Goal: Find specific page/section: Find specific page/section

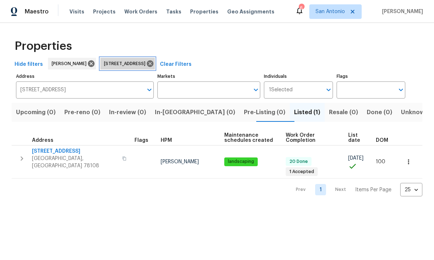
click at [153, 66] on icon at bounding box center [150, 63] width 7 height 7
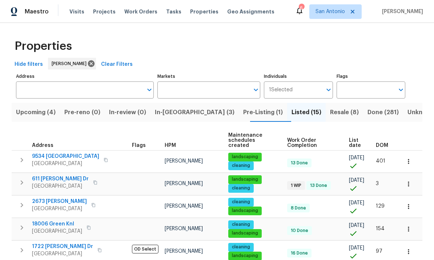
click at [183, 112] on span "In-reno (3)" at bounding box center [195, 112] width 80 height 10
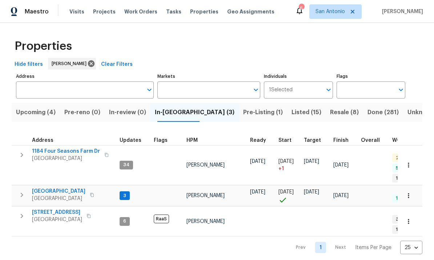
click at [66, 149] on span "1184 Four Seasons Farm Dr" at bounding box center [66, 150] width 68 height 7
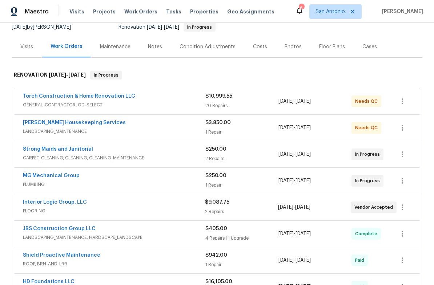
scroll to position [75, 0]
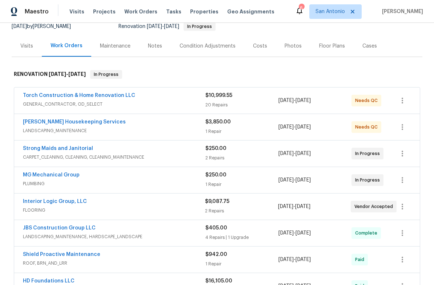
click at [47, 150] on link "Strong Maids and Janitorial" at bounding box center [58, 148] width 70 height 5
